Goal: Navigation & Orientation: Find specific page/section

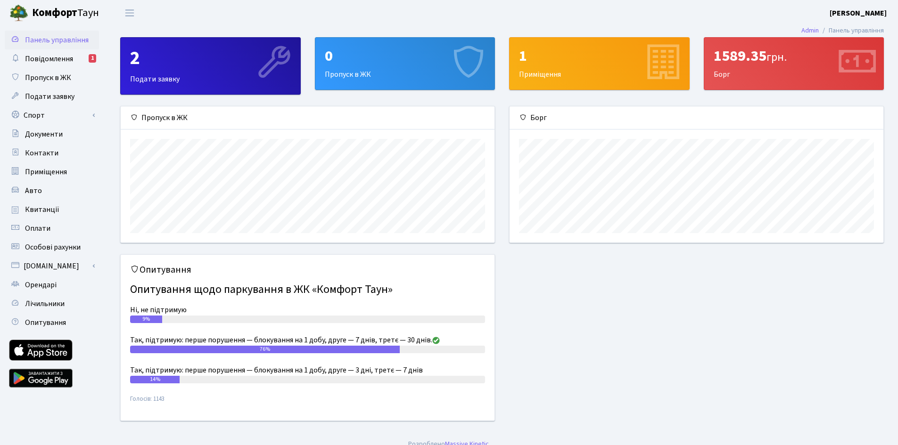
scroll to position [136, 374]
click at [35, 207] on span "Квитанції" at bounding box center [42, 210] width 34 height 10
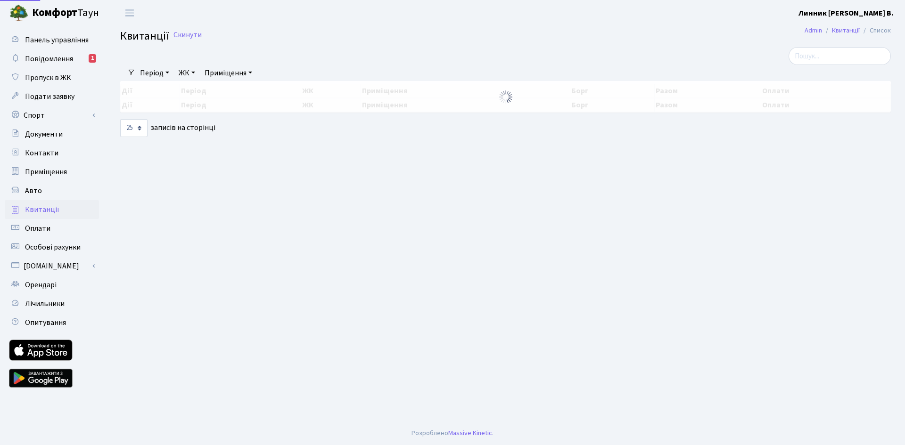
select select "25"
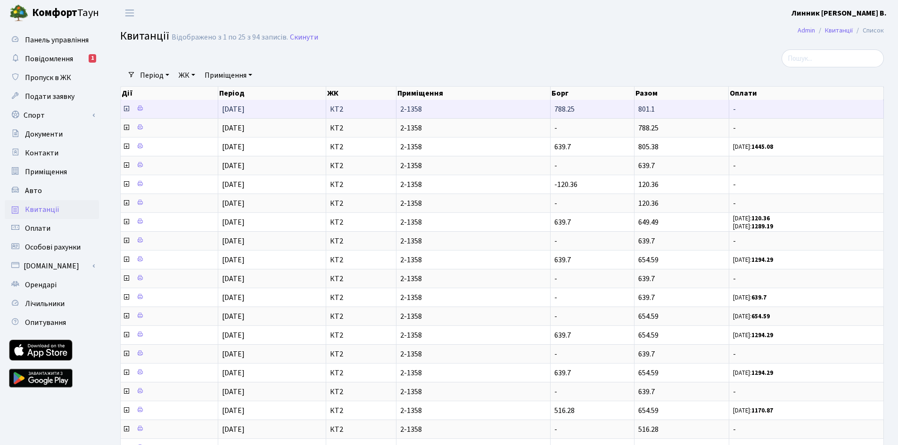
click at [125, 108] on icon at bounding box center [127, 109] width 8 height 8
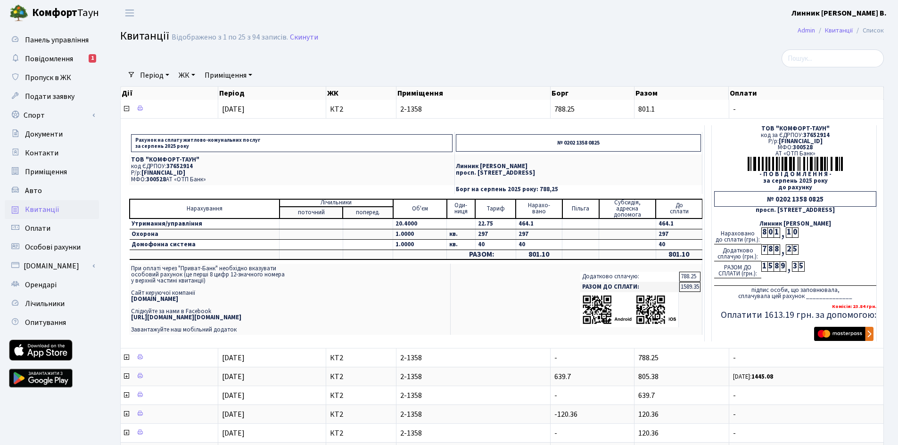
scroll to position [94, 0]
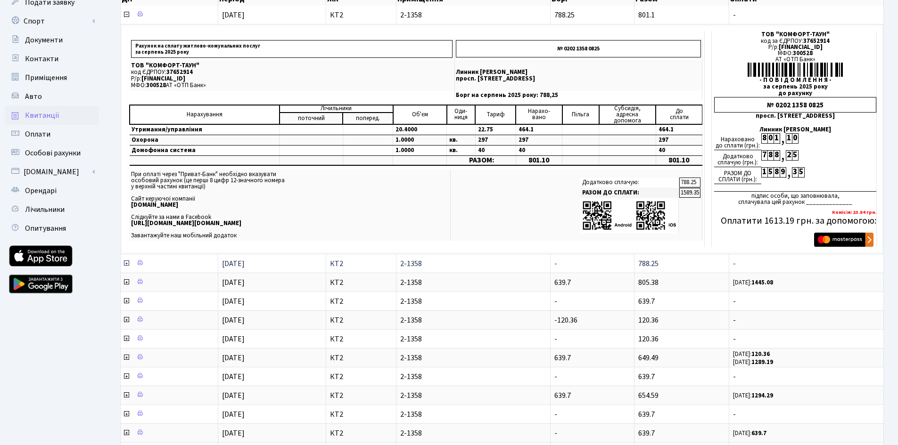
click at [126, 263] on icon at bounding box center [127, 264] width 8 height 8
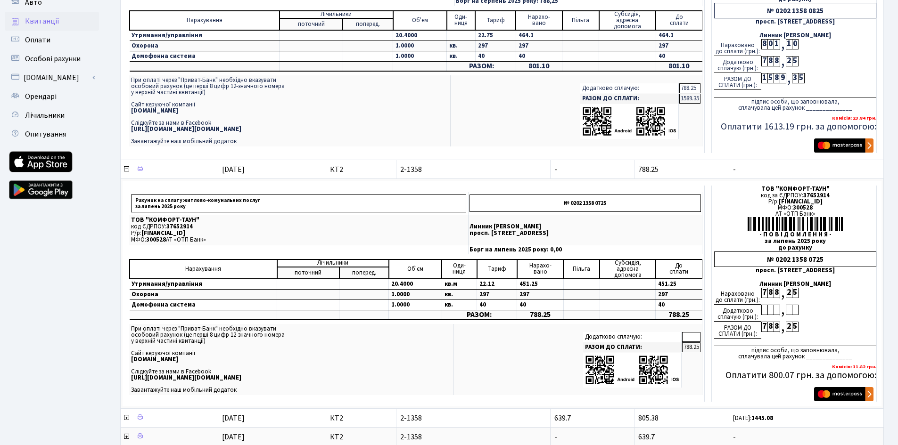
scroll to position [0, 0]
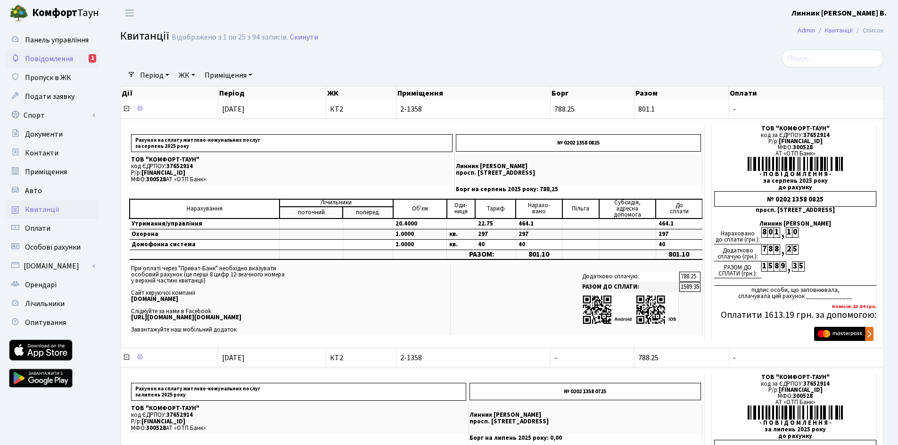
click at [56, 56] on span "Повідомлення" at bounding box center [49, 59] width 48 height 10
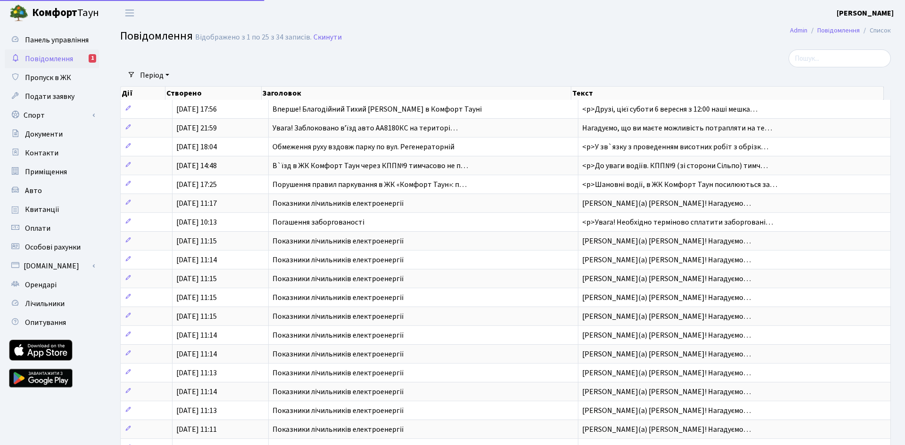
select select "25"
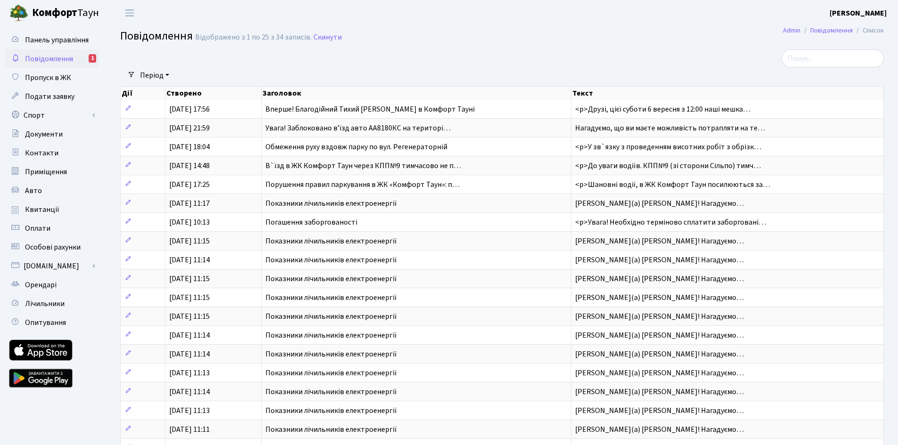
click at [48, 54] on span "Повідомлення" at bounding box center [49, 59] width 48 height 10
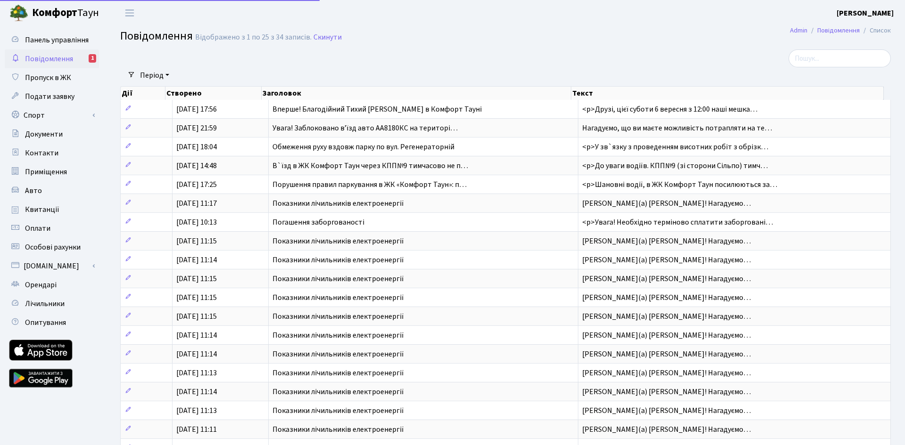
select select "25"
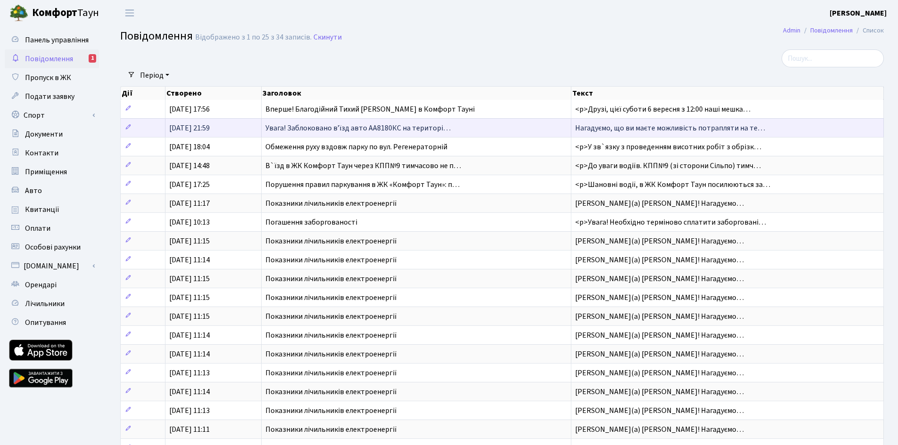
click at [332, 128] on span "Увага! Заблоковано вʼїзд авто АА8180КС на територі…" at bounding box center [357, 128] width 185 height 10
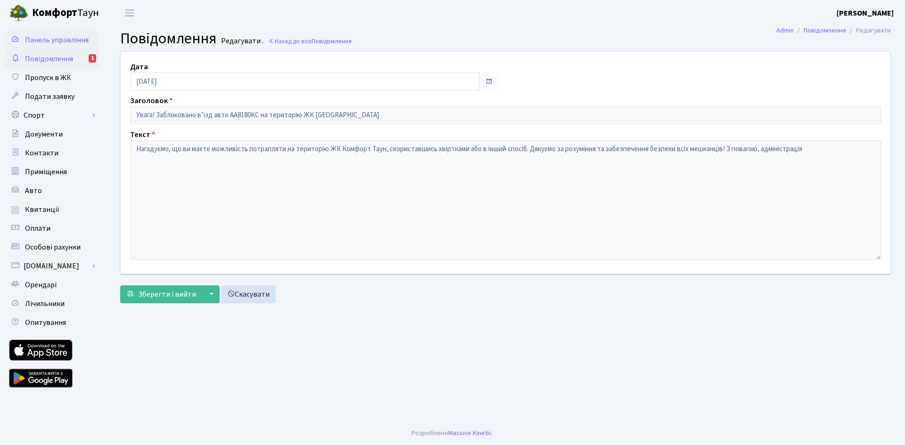
click at [42, 39] on span "Панель управління" at bounding box center [57, 40] width 64 height 10
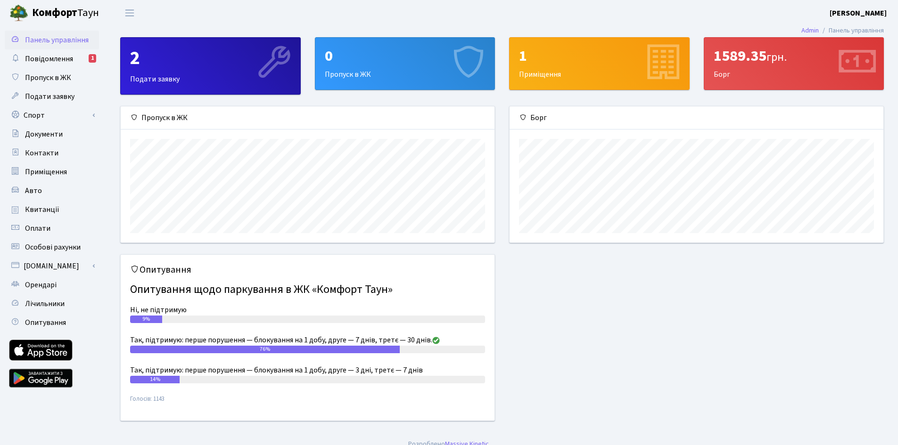
scroll to position [136, 374]
click at [91, 57] on div "1" at bounding box center [93, 58] width 8 height 8
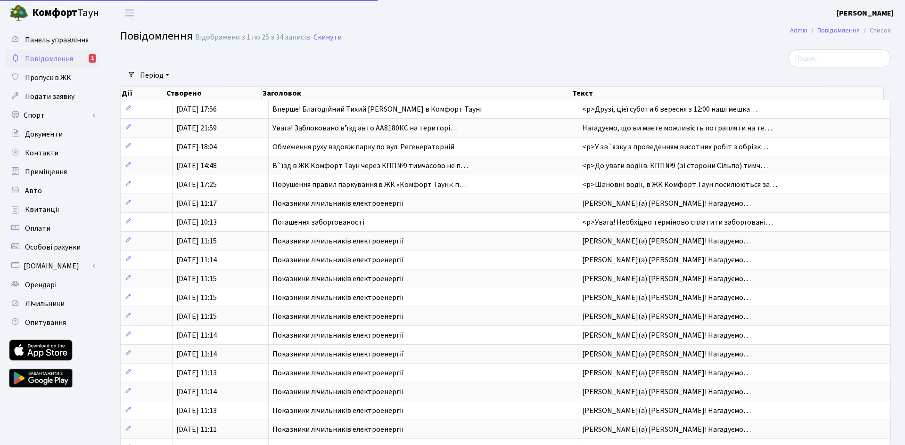
select select "25"
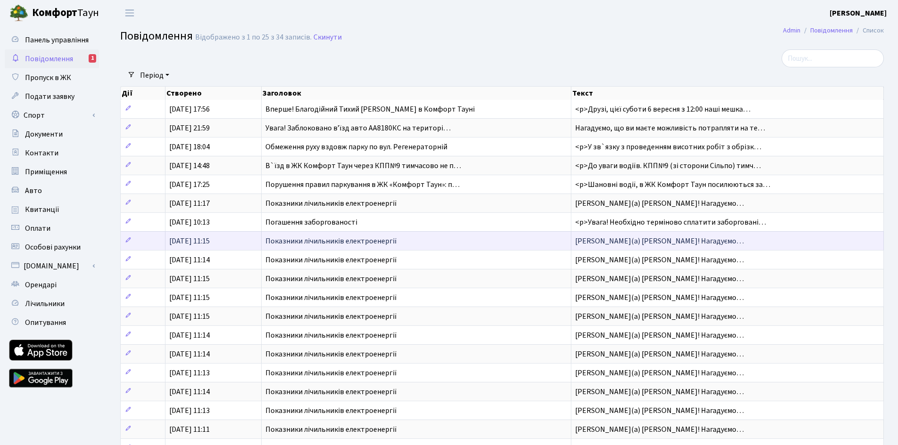
scroll to position [189, 0]
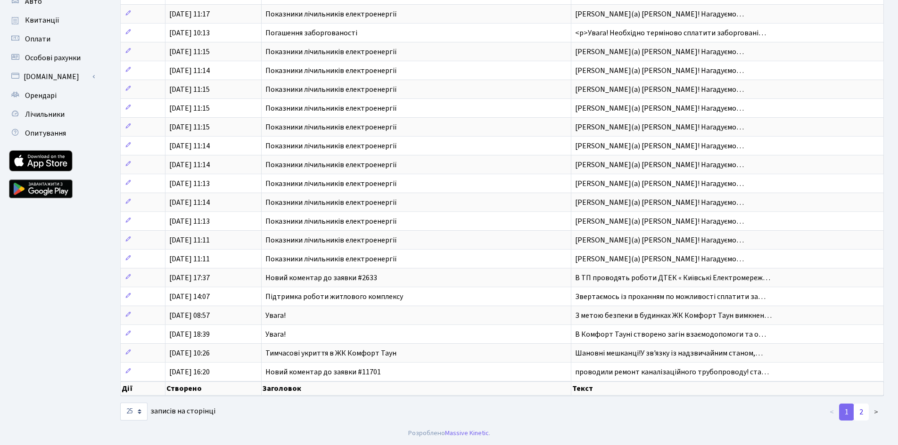
click at [861, 411] on link "2" at bounding box center [861, 412] width 15 height 17
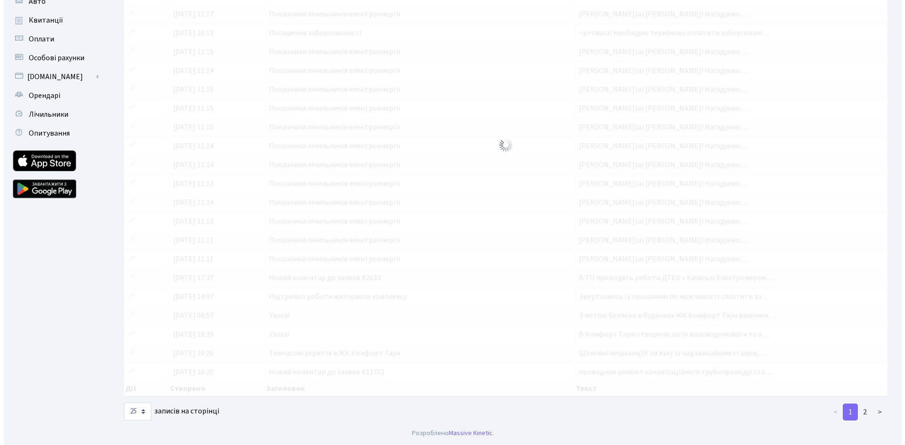
scroll to position [0, 0]
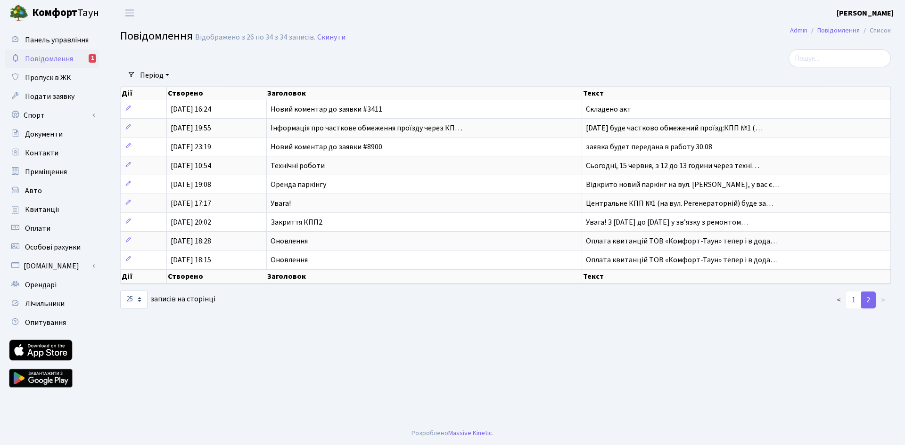
click at [852, 299] on link "1" at bounding box center [853, 300] width 15 height 17
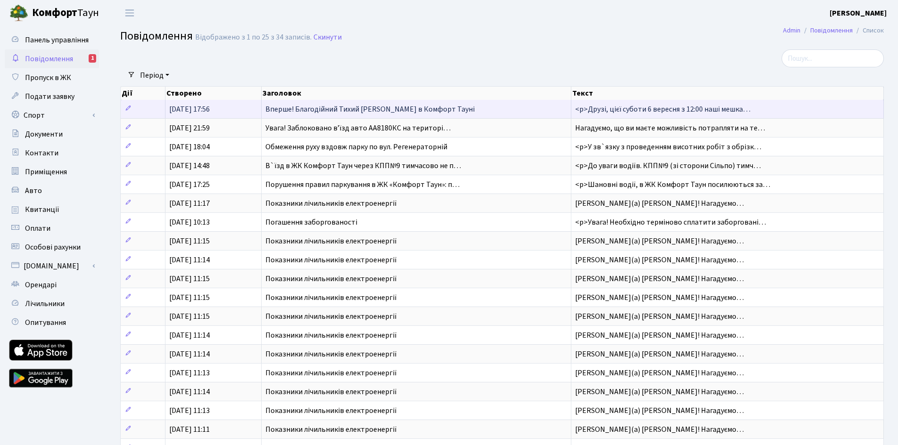
click at [355, 110] on span "Вперше! Благодійний Тихий Маркет в Комфорт Тауні" at bounding box center [369, 109] width 209 height 10
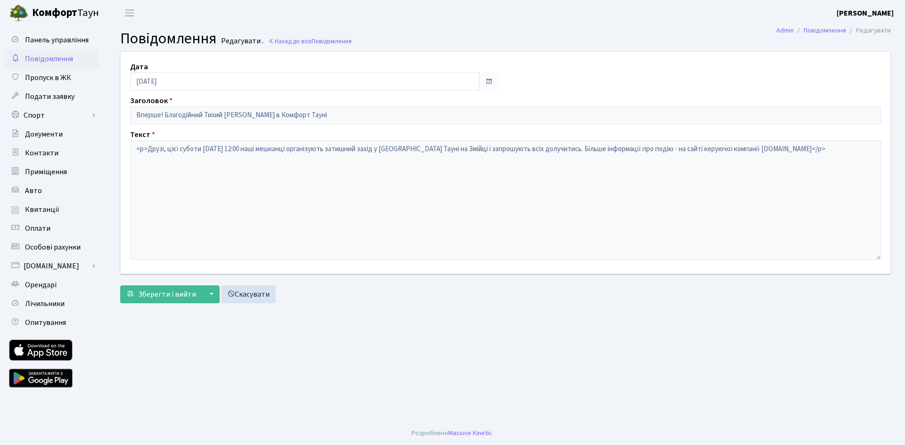
click at [35, 56] on span "Повідомлення" at bounding box center [49, 59] width 48 height 10
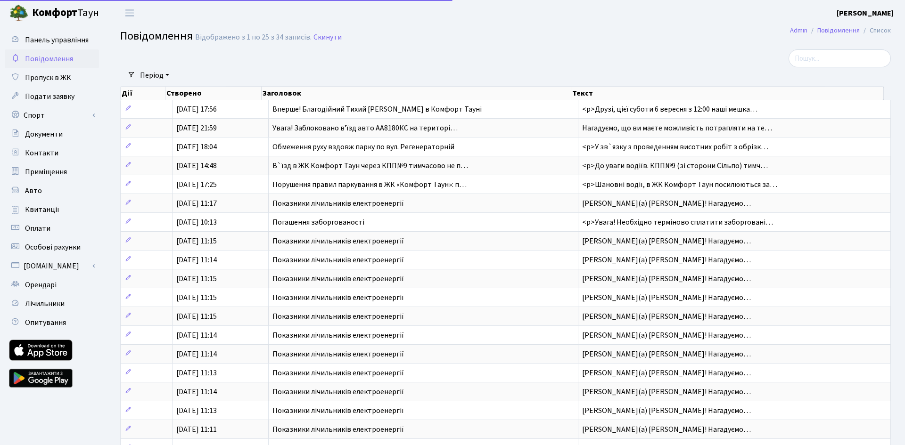
select select "25"
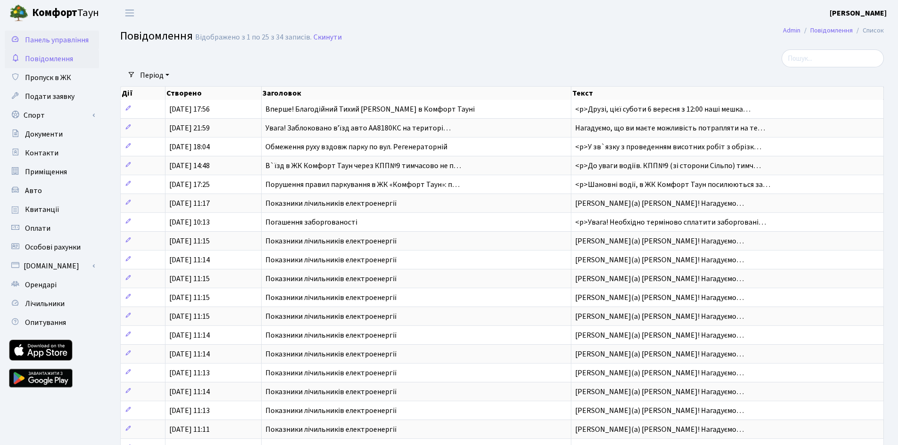
click at [32, 40] on span "Панель управління" at bounding box center [57, 40] width 64 height 10
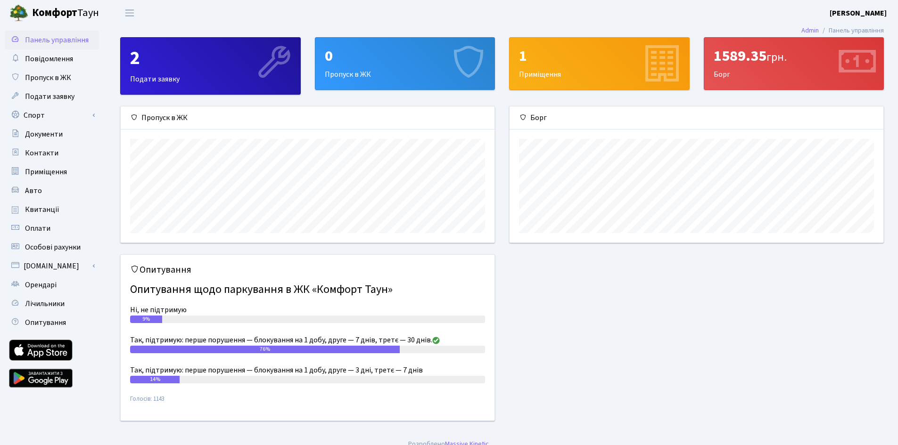
scroll to position [136, 374]
